Goal: Check status: Check status

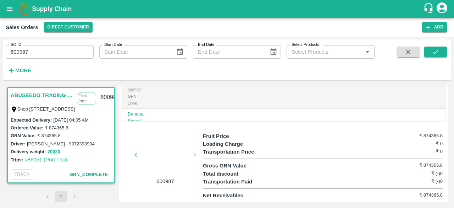
scroll to position [286, 0]
click at [165, 149] on div at bounding box center [165, 157] width 53 height 38
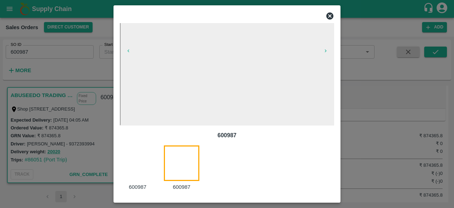
click at [138, 164] on div at bounding box center [142, 168] width 44 height 46
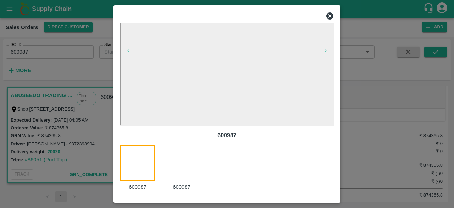
click at [180, 161] on div at bounding box center [186, 168] width 44 height 46
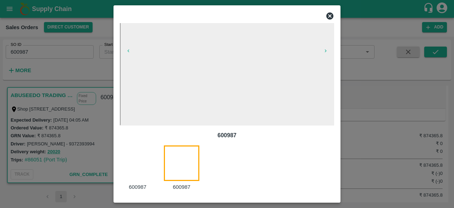
click at [141, 153] on div at bounding box center [142, 168] width 44 height 46
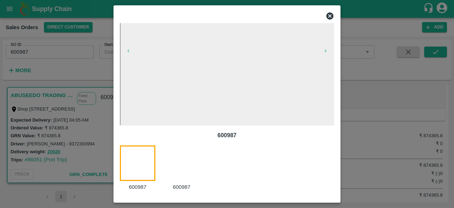
drag, startPoint x: 331, startPoint y: 51, endPoint x: 155, endPoint y: 142, distance: 197.7
click at [155, 142] on div "600987 600987 600987" at bounding box center [227, 87] width 214 height 208
click at [329, 17] on icon at bounding box center [329, 15] width 7 height 7
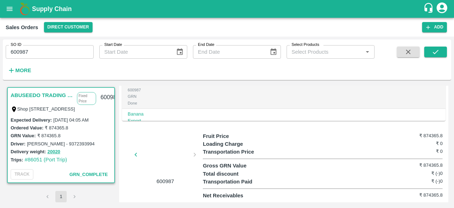
click at [160, 147] on div at bounding box center [165, 157] width 53 height 38
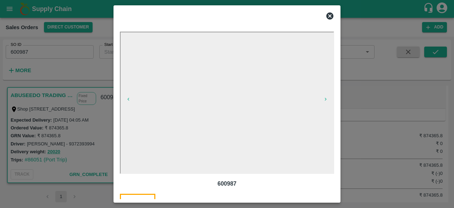
click at [299, 186] on p "600987" at bounding box center [227, 183] width 203 height 9
click at [331, 15] on icon at bounding box center [329, 15] width 7 height 7
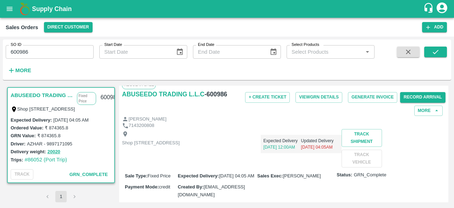
scroll to position [286, 0]
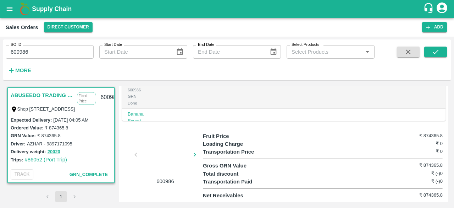
click at [167, 150] on div at bounding box center [165, 157] width 53 height 38
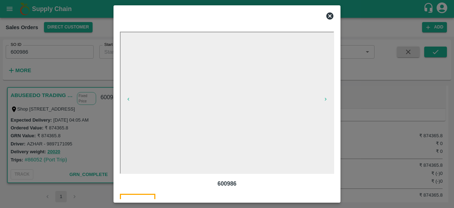
click at [327, 14] on icon at bounding box center [329, 15] width 7 height 7
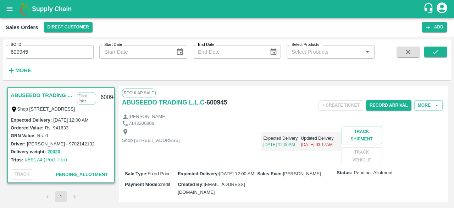
scroll to position [100, 0]
